Goal: Information Seeking & Learning: Learn about a topic

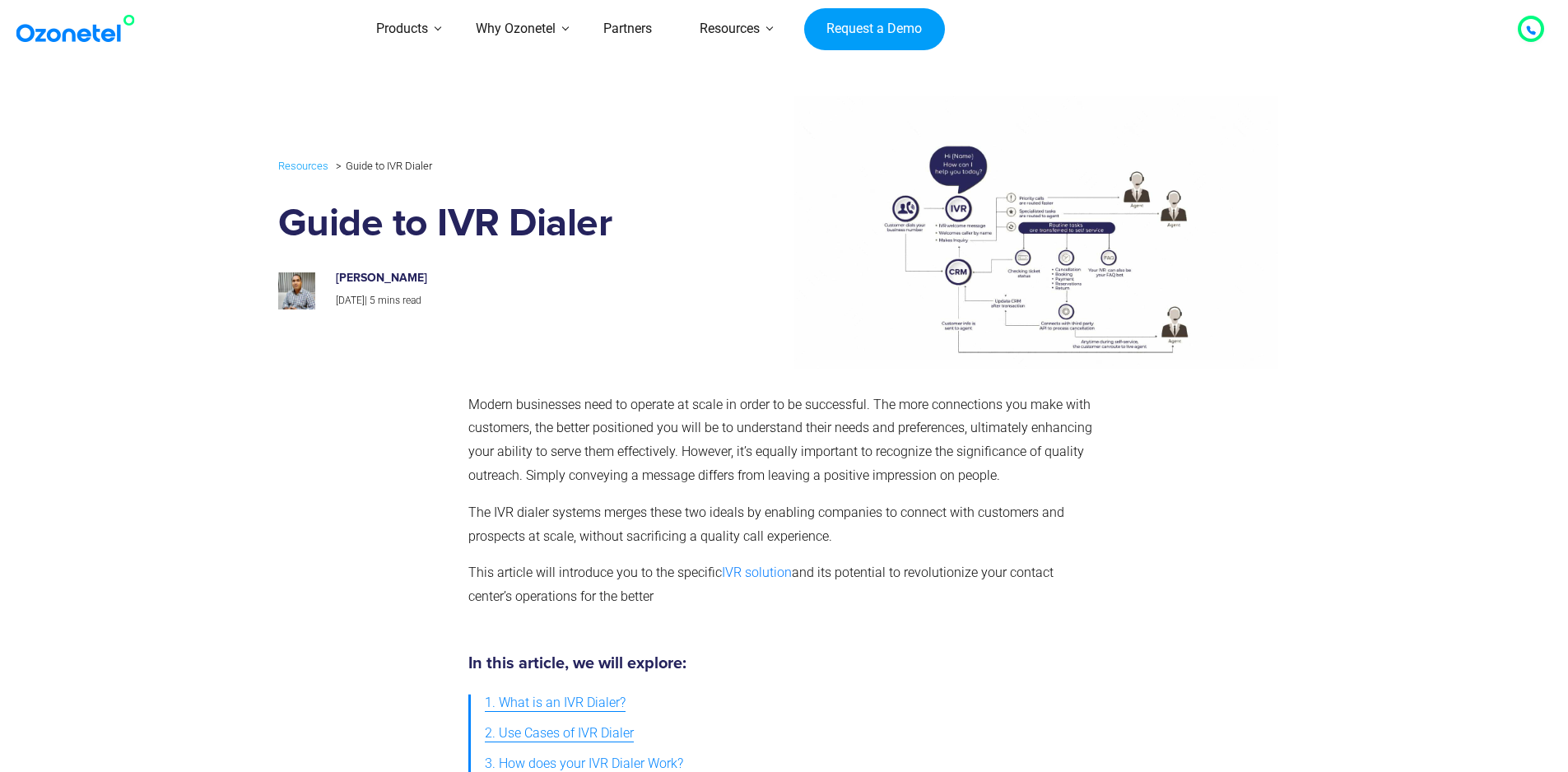
click at [1099, 239] on img at bounding box center [994, 232] width 566 height 272
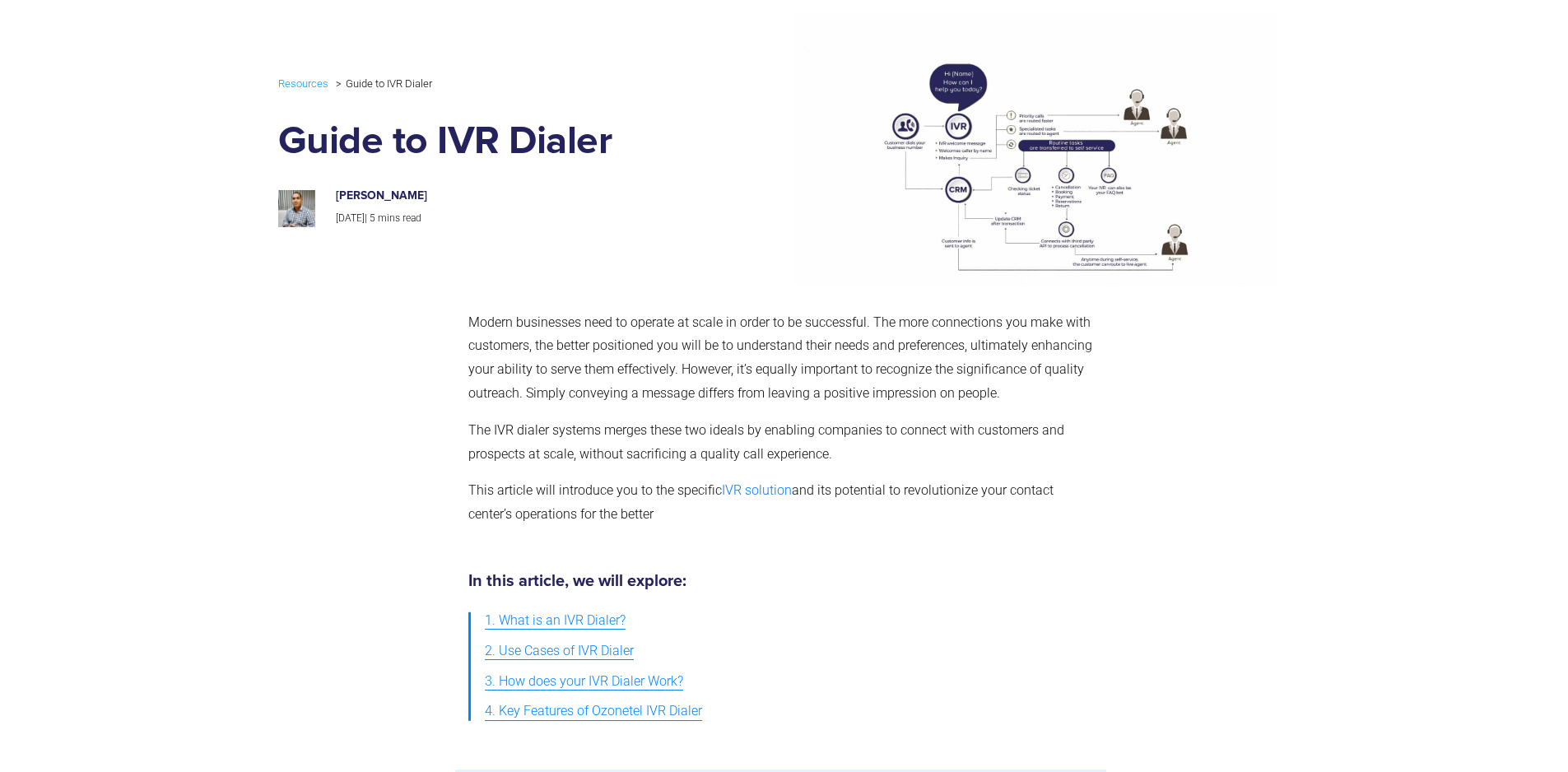
click at [1501, 19] on section "Resources Guide to IVR Dialer Guide to IVR Dialer [PERSON_NAME] [DATE] | 5 mins…" at bounding box center [784, 149] width 1568 height 288
drag, startPoint x: 659, startPoint y: 491, endPoint x: 435, endPoint y: 359, distance: 260.0
click at [435, 359] on div "Modern businesses need to operate at scale in order to be successful. The more …" at bounding box center [784, 426] width 1012 height 246
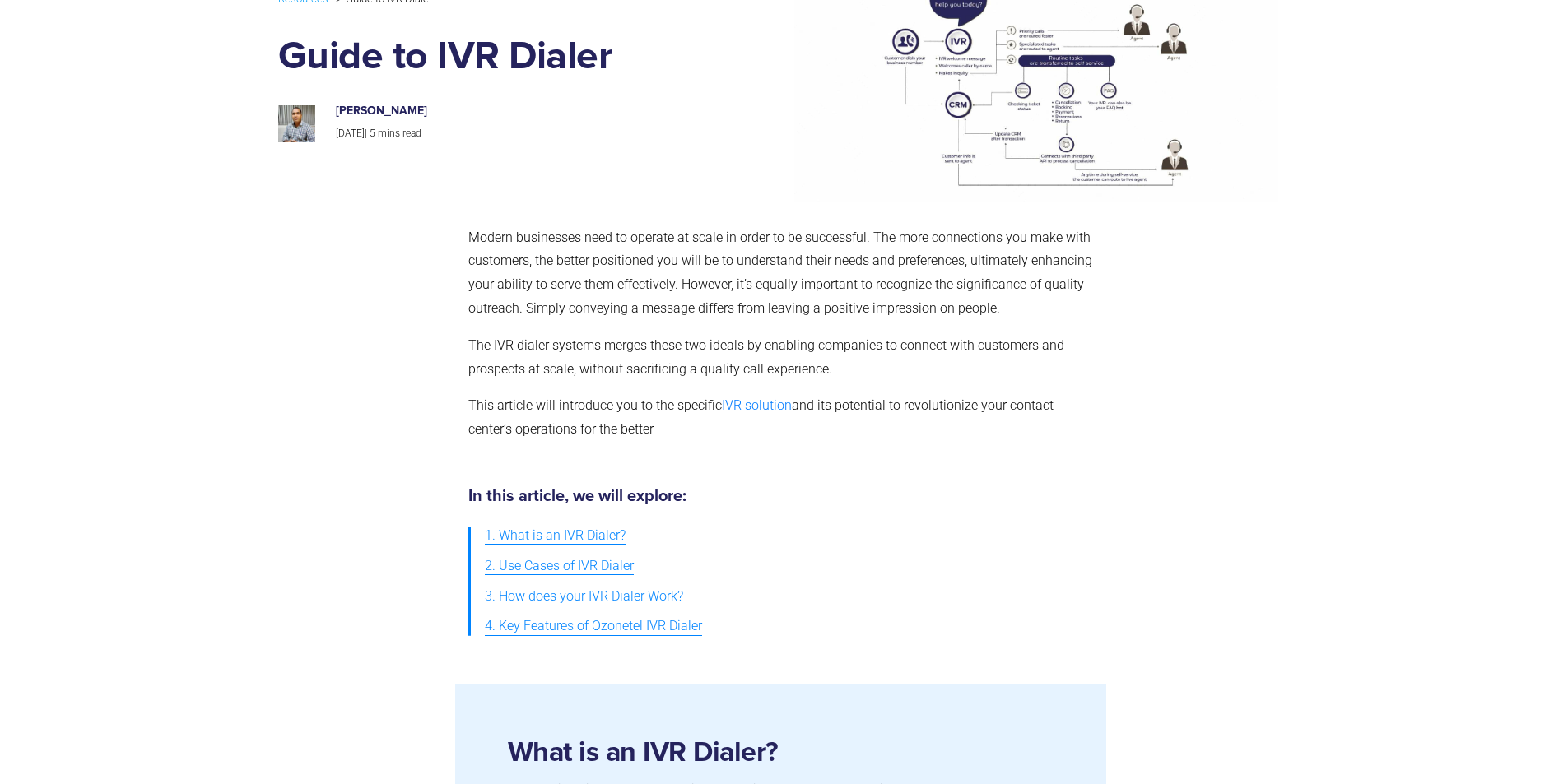
scroll to position [246, 0]
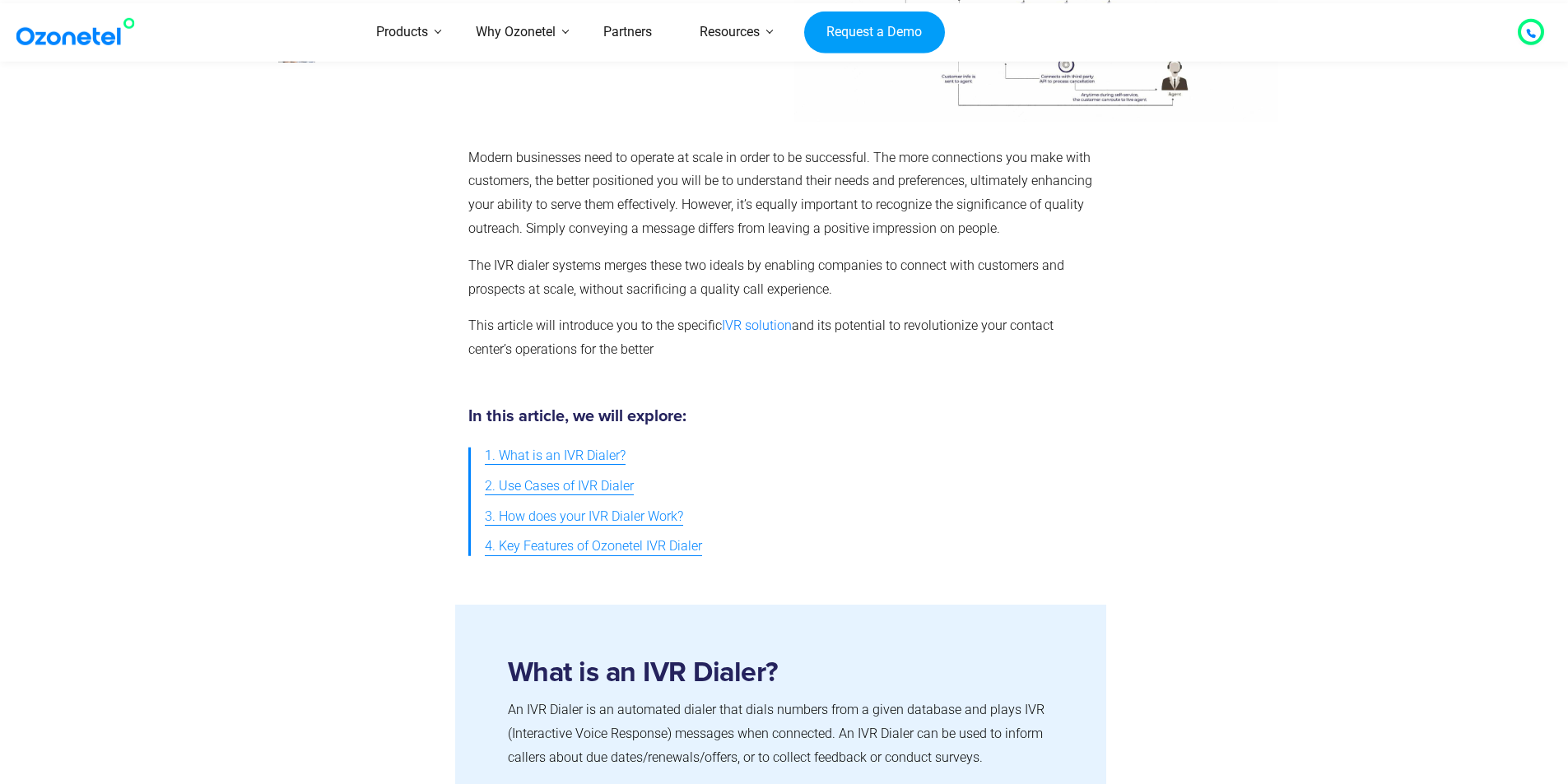
click at [1025, 445] on ul "1. What is an IVR Dialer? 2. Use Cases of IVR Dialer 3. How does your IVR Diale…" at bounding box center [781, 501] width 624 height 120
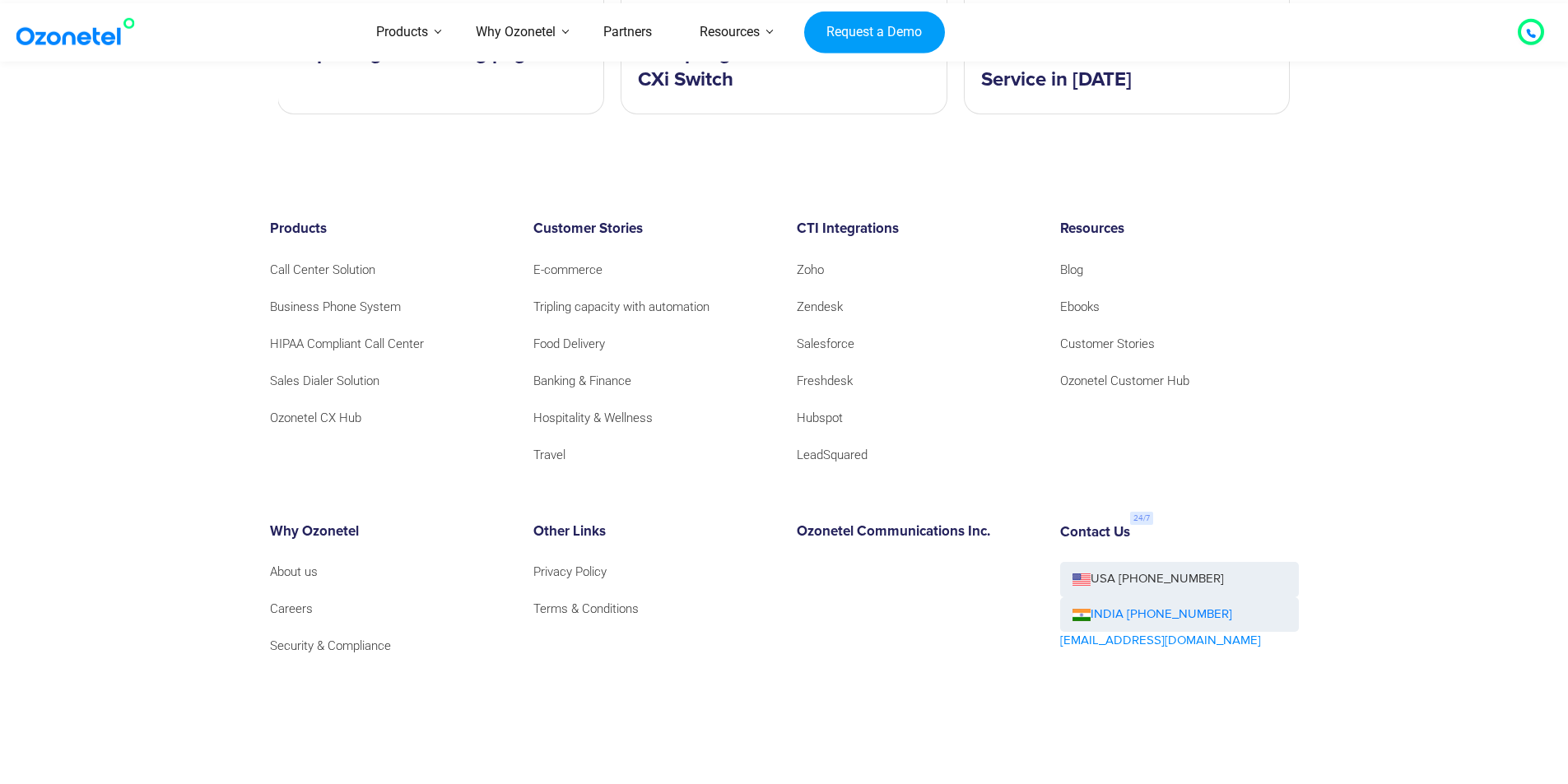
scroll to position [5620, 0]
